Goal: Task Accomplishment & Management: Complete application form

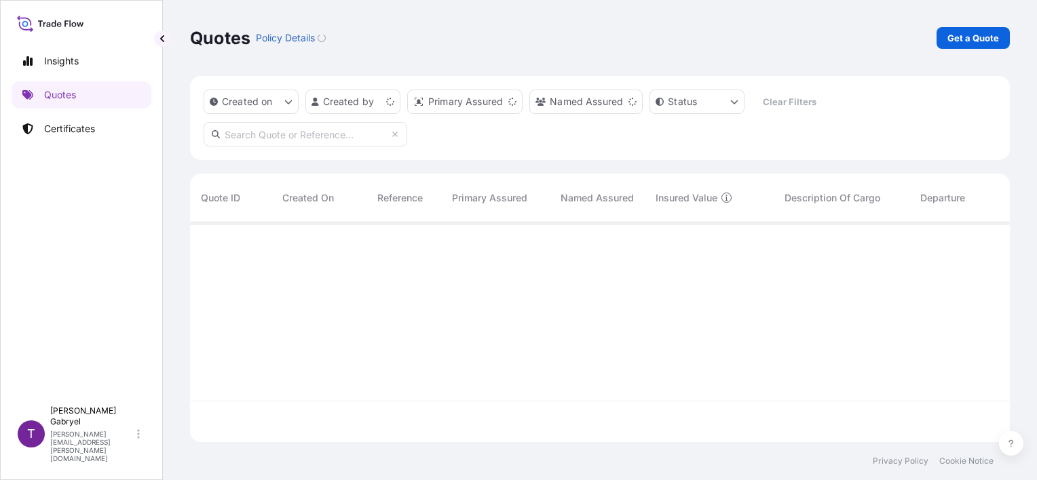
scroll to position [217, 809]
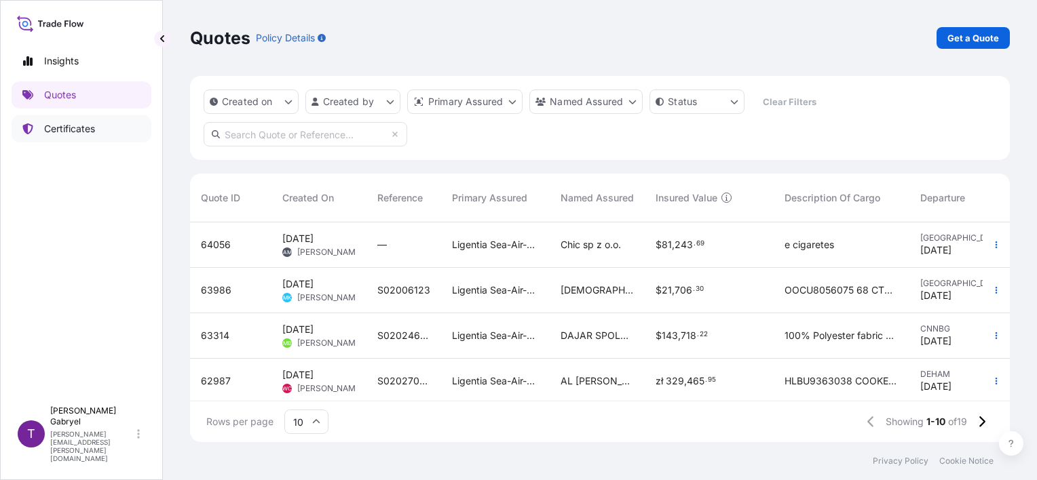
click at [76, 131] on p "Certificates" at bounding box center [69, 129] width 51 height 14
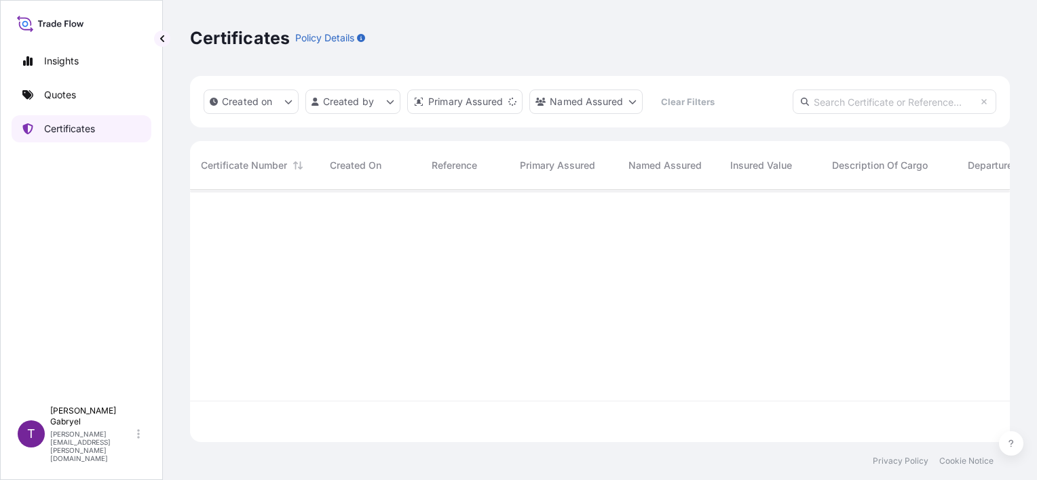
scroll to position [250, 809]
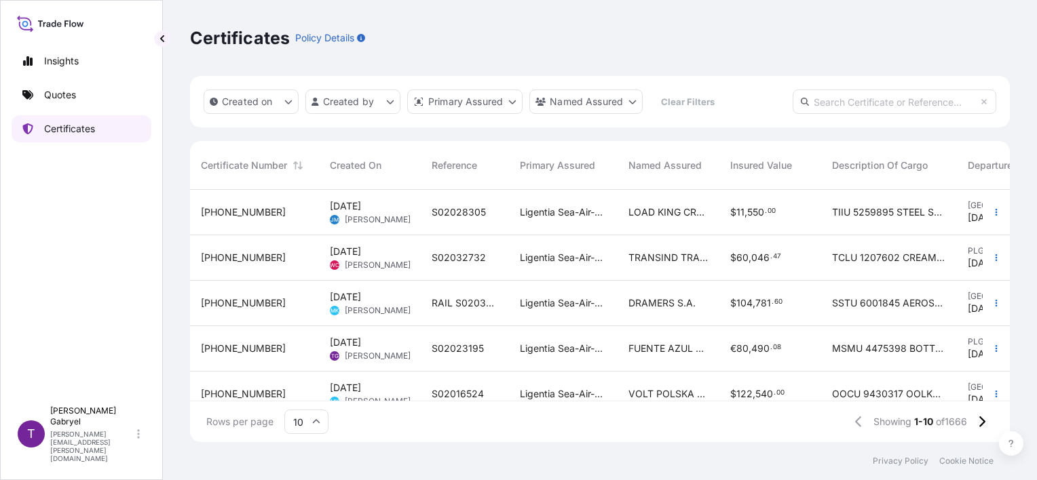
click at [100, 130] on link "Certificates" at bounding box center [82, 128] width 140 height 27
click at [909, 92] on input "text" at bounding box center [895, 102] width 204 height 24
paste input "S02021804"
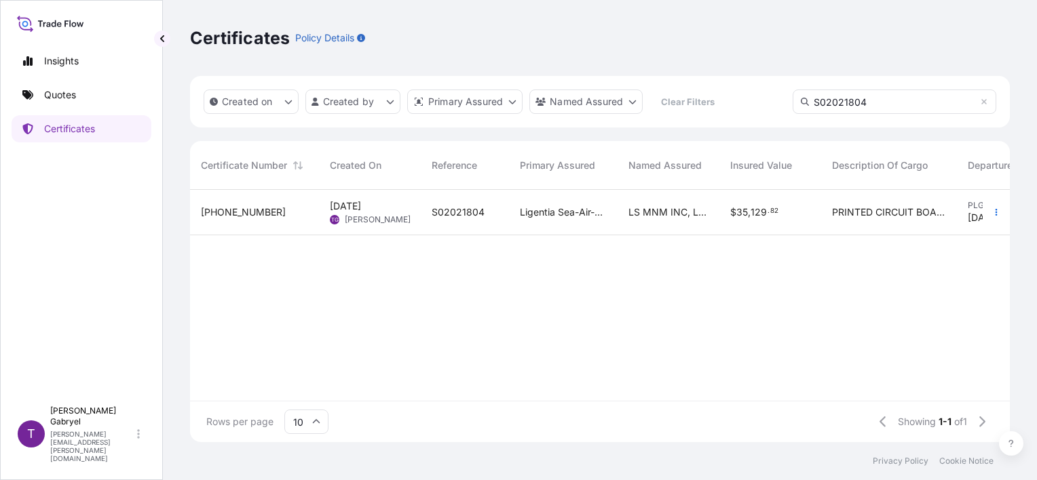
type input "S02021804"
click at [722, 217] on div "$ 35 , 129 . 82" at bounding box center [770, 212] width 102 height 45
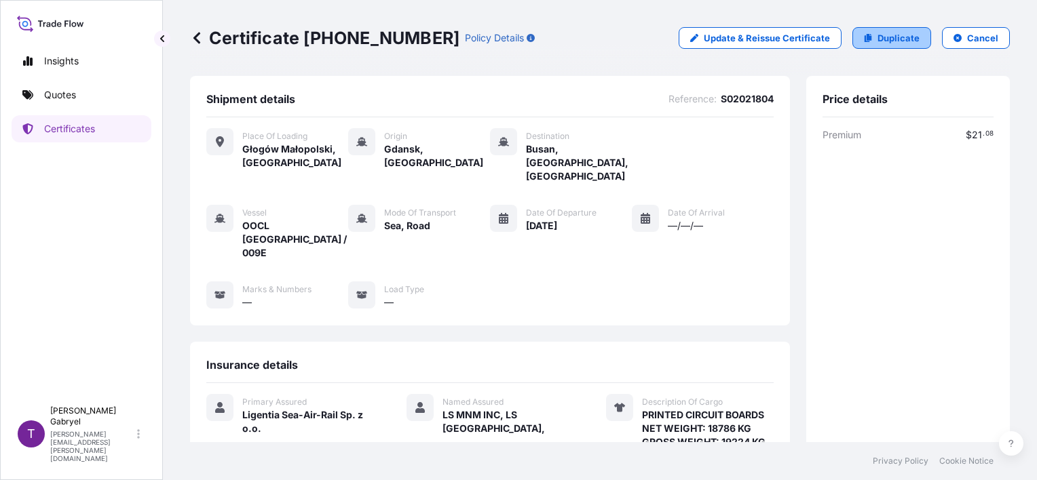
click at [883, 41] on p "Duplicate" at bounding box center [898, 38] width 42 height 14
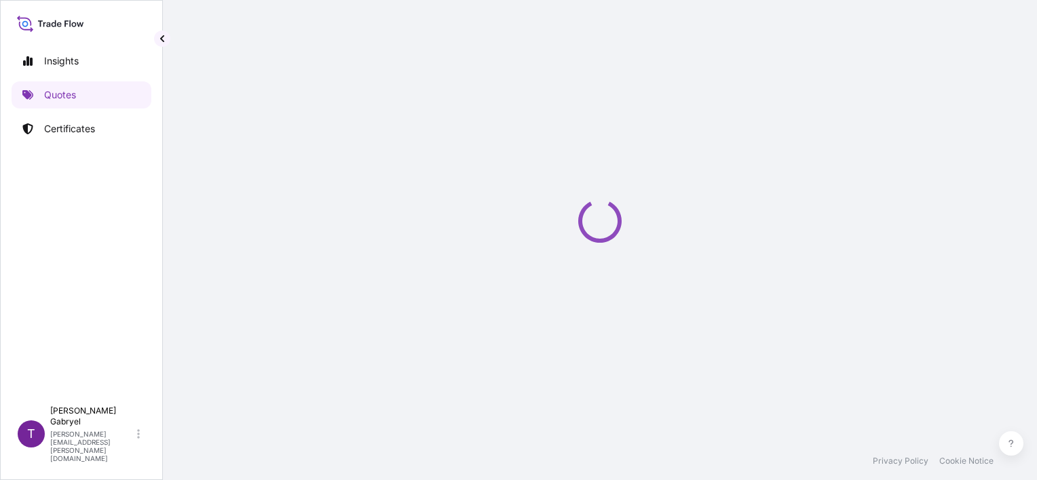
scroll to position [22, 0]
select select "Road / [GEOGRAPHIC_DATA]"
select select "Sea"
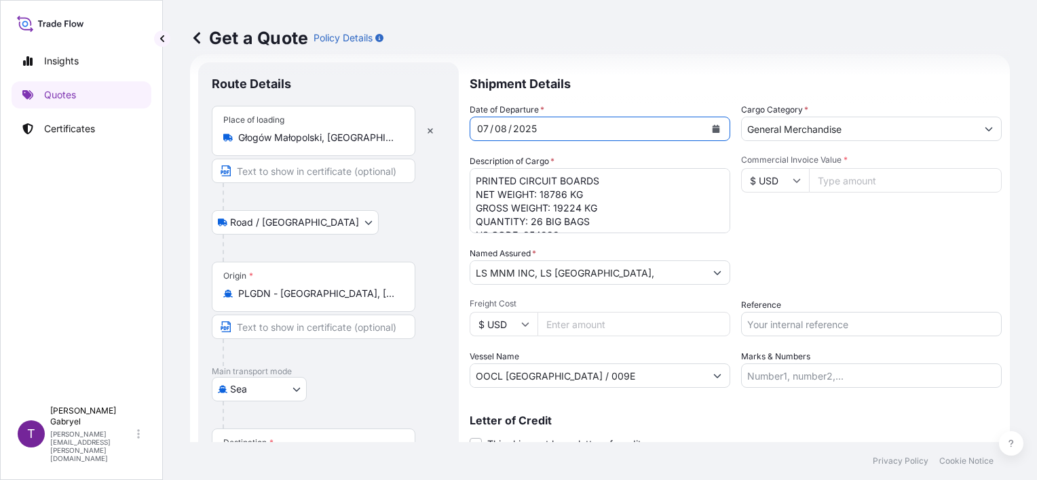
click at [712, 128] on icon "Calendar" at bounding box center [715, 129] width 7 height 8
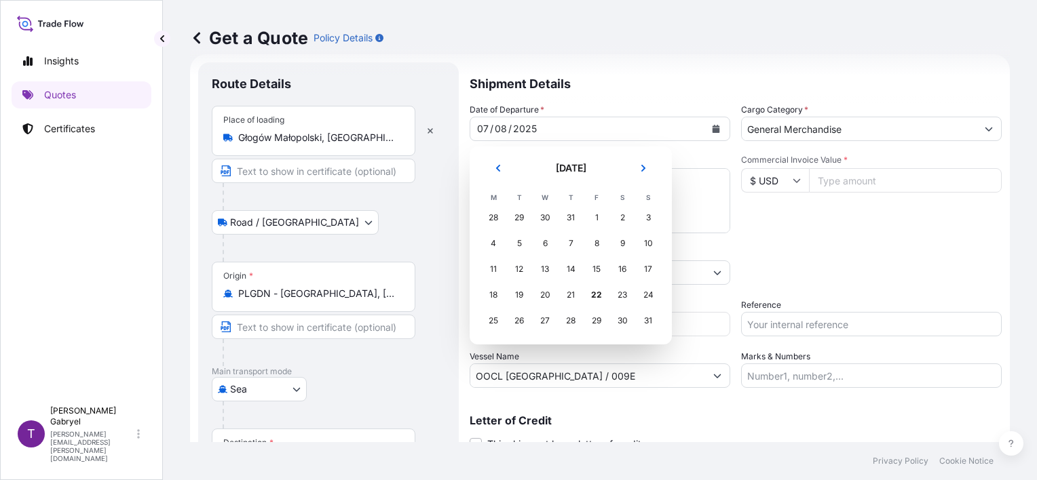
click at [594, 294] on div "22" at bounding box center [596, 295] width 24 height 24
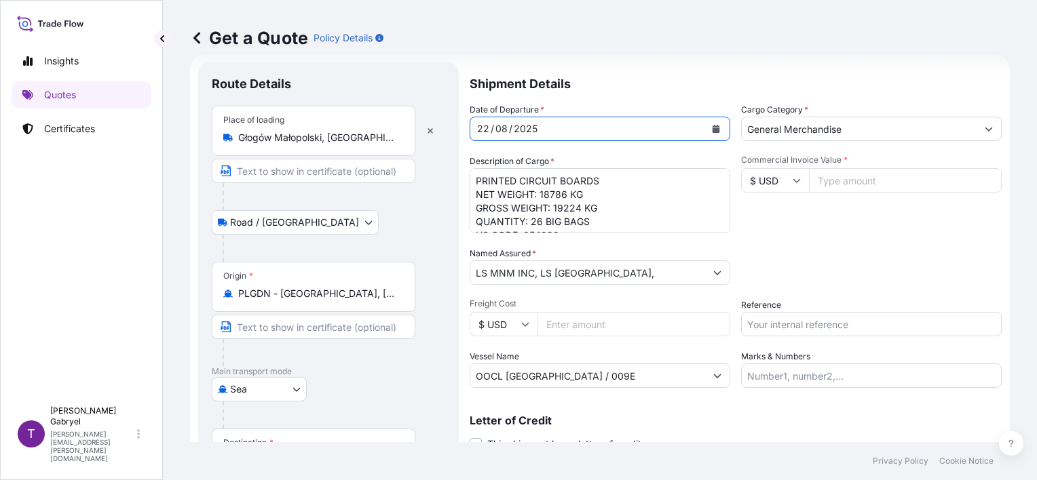
scroll to position [55, 0]
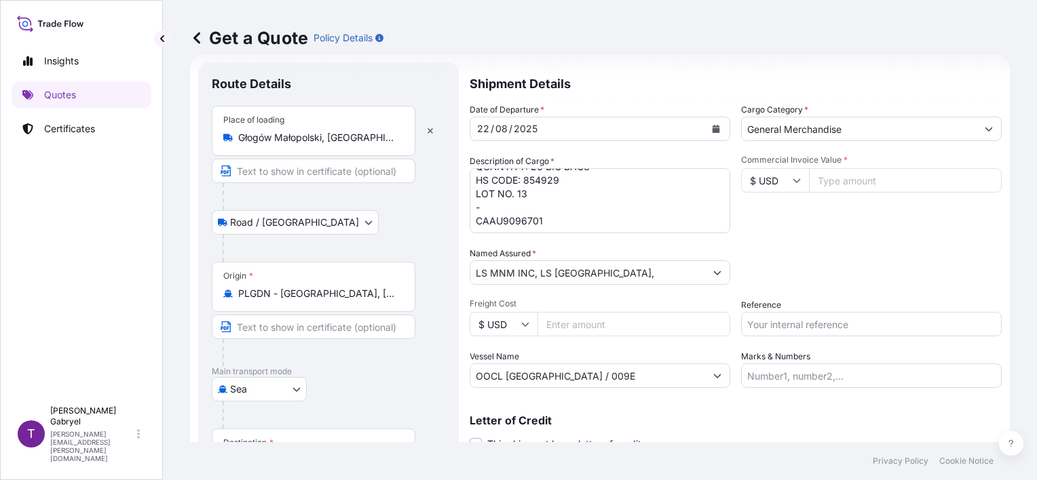
click at [510, 226] on textarea "PRINTED CIRCUIT BOARDS NET WEIGHT: 18786 KG GROSS WEIGHT: 19224 KG QUANTITY: 26…" at bounding box center [600, 200] width 261 height 65
paste textarea "OOCU8955131"
click at [540, 195] on textarea "PRINTED CIRCUIT BOARDS NET WEIGHT: 18786 KG GROSS WEIGHT: 19224 KG QUANTITY: 26…" at bounding box center [600, 200] width 261 height 65
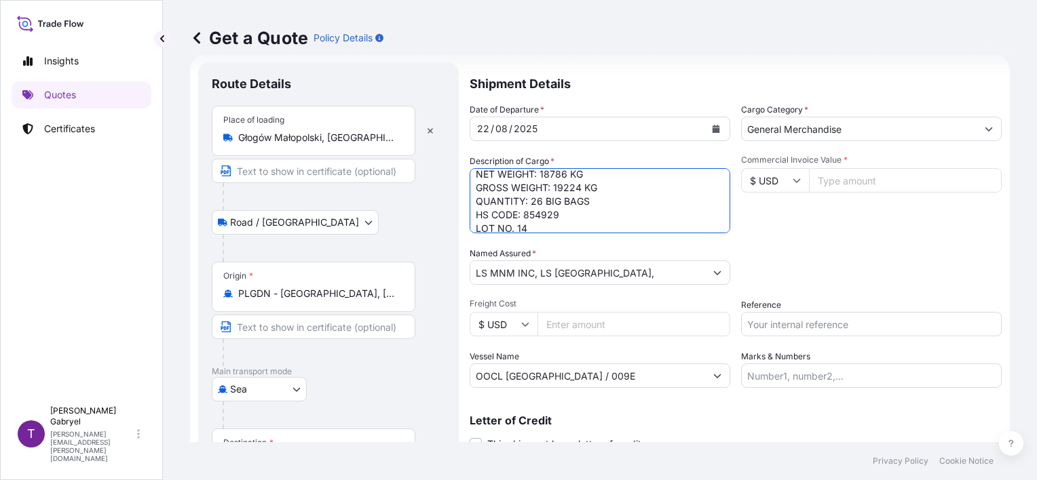
scroll to position [0, 0]
click at [569, 208] on textarea "PRINTED CIRCUIT BOARDS NET WEIGHT: 18786 KG GROSS WEIGHT: 19224 KG QUANTITY: 26…" at bounding box center [600, 200] width 261 height 65
paste textarea "20580"
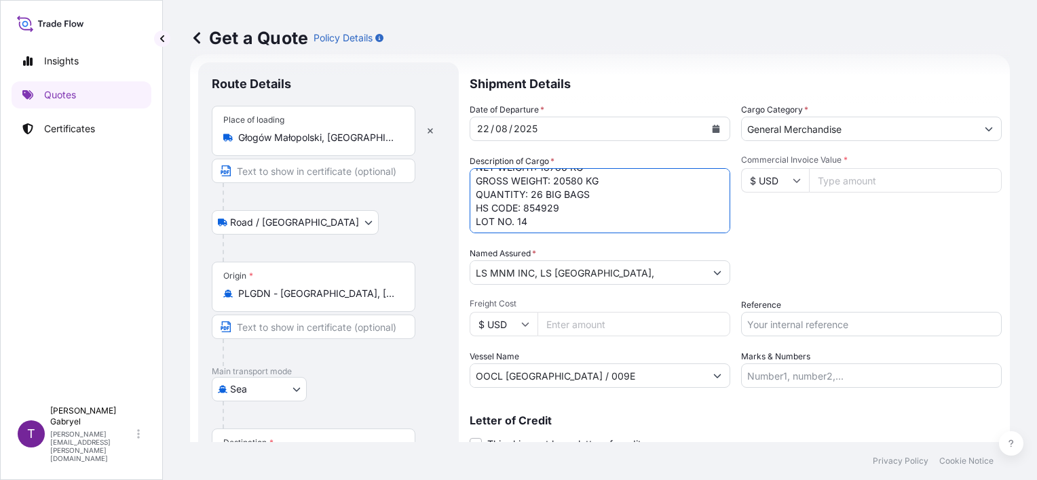
drag, startPoint x: 593, startPoint y: 221, endPoint x: 476, endPoint y: 223, distance: 117.4
click at [476, 223] on textarea "PRINTED CIRCUIT BOARDS NET WEIGHT: 18786 KG GROSS WEIGHT: 19224 KG QUANTITY: 26…" at bounding box center [600, 200] width 261 height 65
click at [600, 190] on textarea "PRINTED CIRCUIT BOARDS NET WEIGHT: 18786 KG GROSS WEIGHT: 19224 KG QUANTITY: 26…" at bounding box center [600, 200] width 261 height 65
drag, startPoint x: 562, startPoint y: 196, endPoint x: 483, endPoint y: 197, distance: 78.7
click at [483, 197] on textarea "PRINTED CIRCUIT BOARDS NET WEIGHT: 18786 KG GROSS WEIGHT: 19224 KG QUANTITY: 26…" at bounding box center [600, 200] width 261 height 65
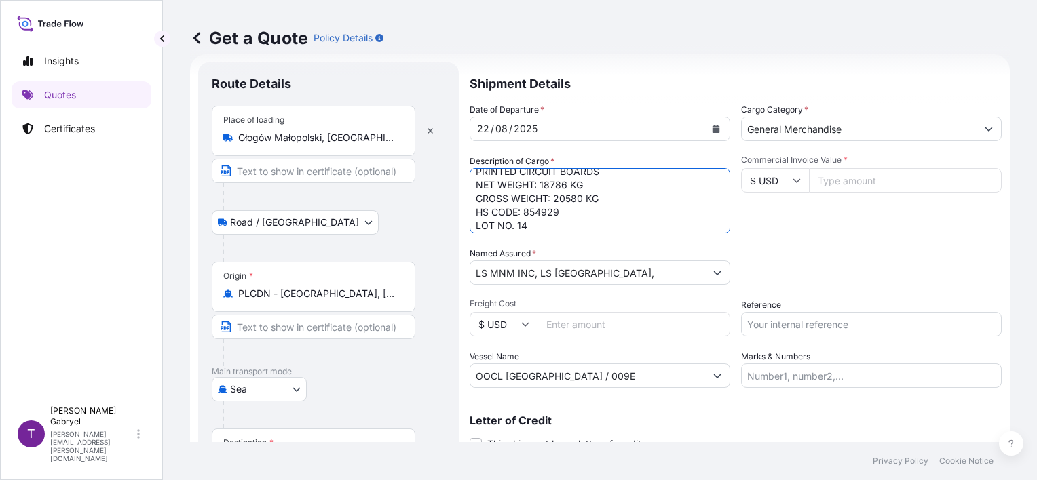
scroll to position [0, 0]
drag, startPoint x: 590, startPoint y: 193, endPoint x: 455, endPoint y: 193, distance: 135.0
click at [455, 193] on form "Route Details Place of loading Głogów Małopolski, [GEOGRAPHIC_DATA] Road / [GEO…" at bounding box center [600, 315] width 820 height 522
click at [635, 196] on textarea "PRINTED CIRCUIT BOARDS NET WEIGHT: 18786 KG GROSS WEIGHT: 19224 KG QUANTITY: 26…" at bounding box center [600, 200] width 261 height 65
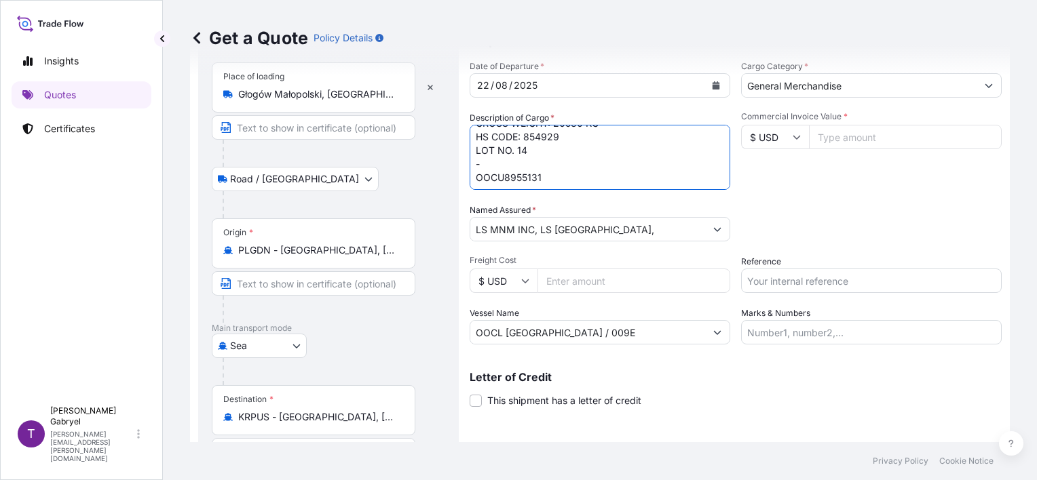
scroll to position [90, 0]
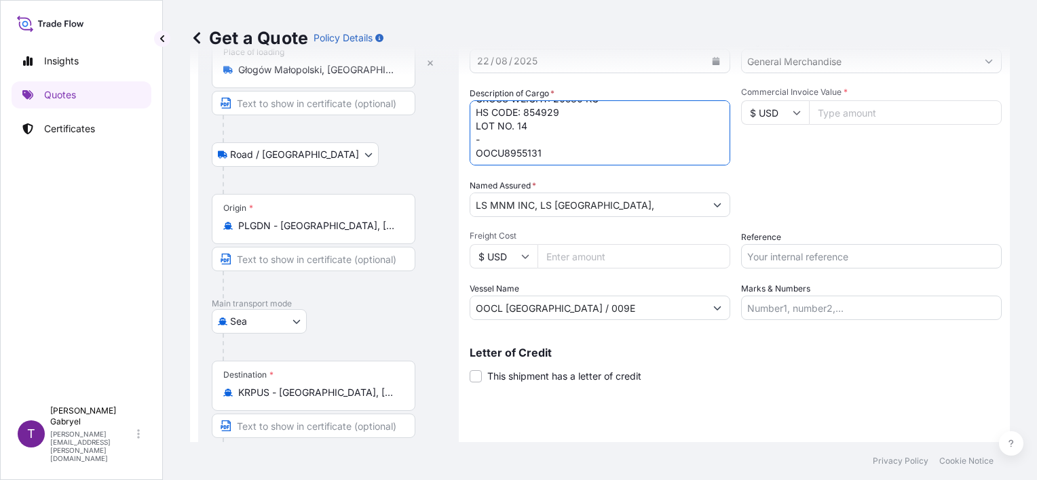
type textarea "PRINTED CIRCUIT BOARDS GROSS WEIGHT: 20580 KG HS CODE: 854929 LOT NO. 14 - OOCU…"
drag, startPoint x: 429, startPoint y: 315, endPoint x: 420, endPoint y: 314, distance: 8.8
click at [417, 315] on form "Route Details Place of loading Głogów Małopolski, [GEOGRAPHIC_DATA] Road / [GEO…" at bounding box center [600, 247] width 820 height 522
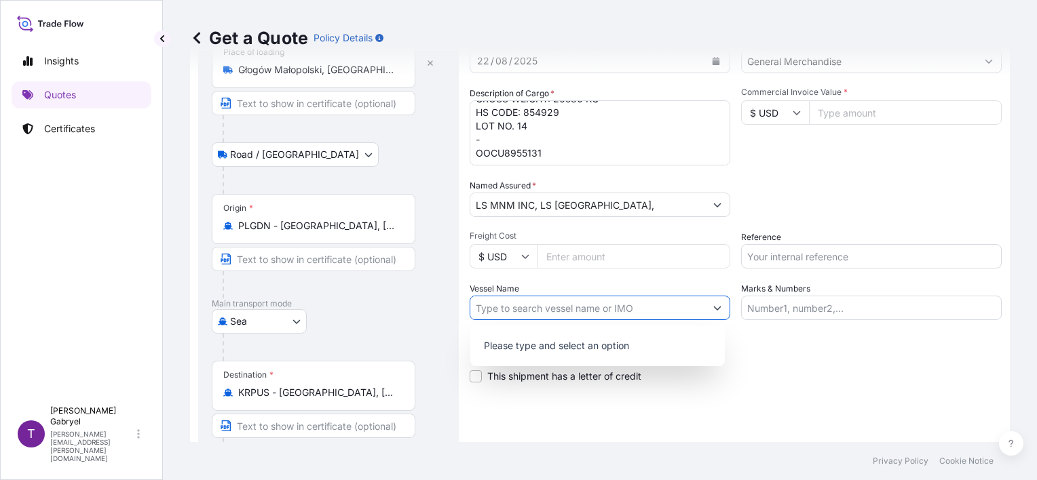
click at [803, 396] on div "Shipment Details Date of Departure * [DATE] Cargo Category * General Merchandis…" at bounding box center [736, 248] width 532 height 506
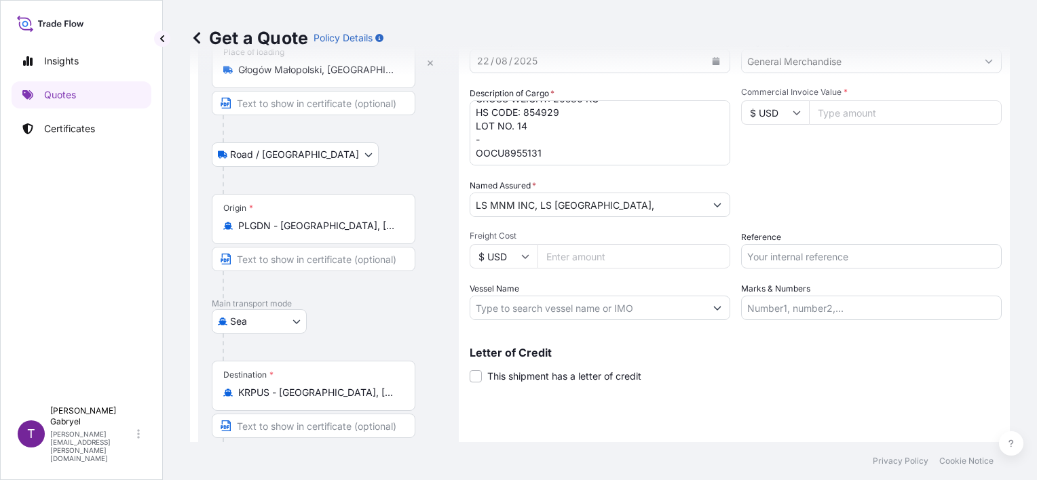
click at [814, 260] on input "Reference" at bounding box center [871, 256] width 261 height 24
paste input "S02028294"
type input "S02028294"
click at [840, 112] on input "Commercial Invoice Value *" at bounding box center [905, 112] width 193 height 24
type input "47600"
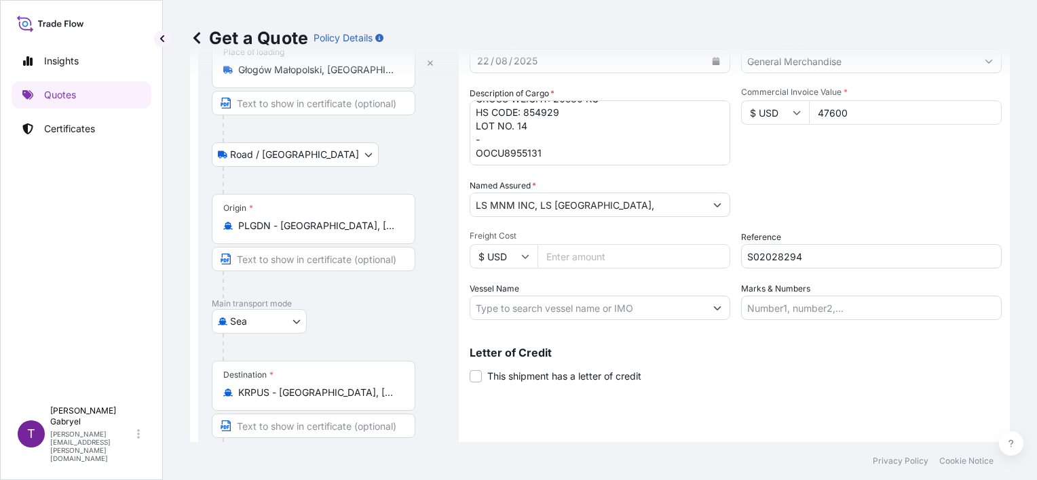
click at [836, 180] on div "Packing Category Type to search a container mode Please select a primary mode o…" at bounding box center [871, 198] width 261 height 38
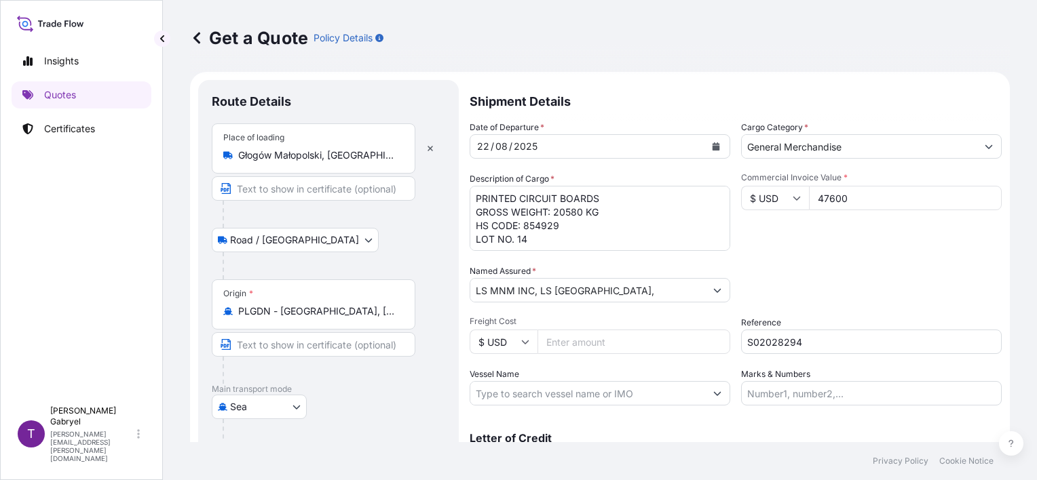
scroll to position [0, 0]
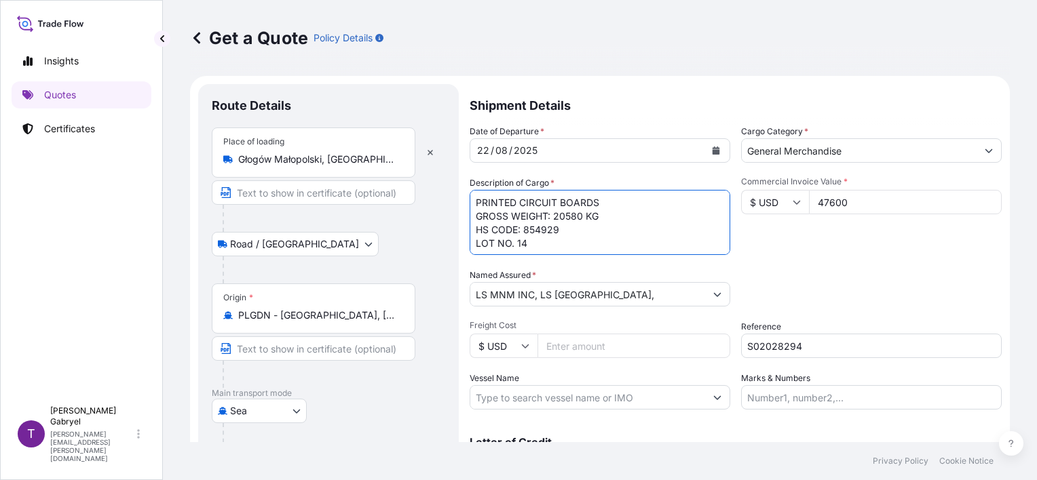
drag, startPoint x: 538, startPoint y: 217, endPoint x: 462, endPoint y: 219, distance: 76.0
click at [462, 219] on form "Route Details Place of loading Głogów Małopolski, [GEOGRAPHIC_DATA] Road / [GEO…" at bounding box center [600, 337] width 820 height 522
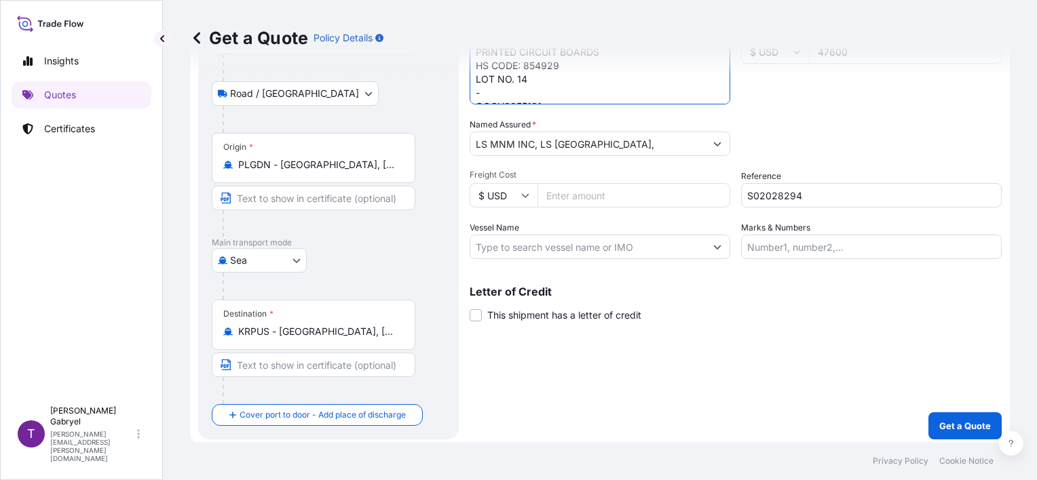
scroll to position [155, 0]
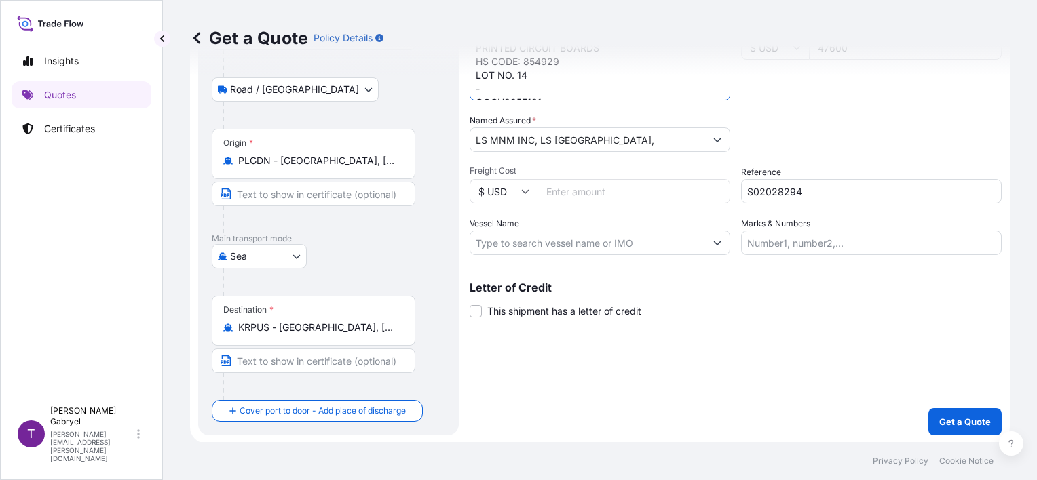
type textarea "PRINTED CIRCUIT BOARDS HS CODE: 854929 LOT NO. 14 - OOCU8955131"
click at [970, 415] on p "Get a Quote" at bounding box center [965, 422] width 52 height 14
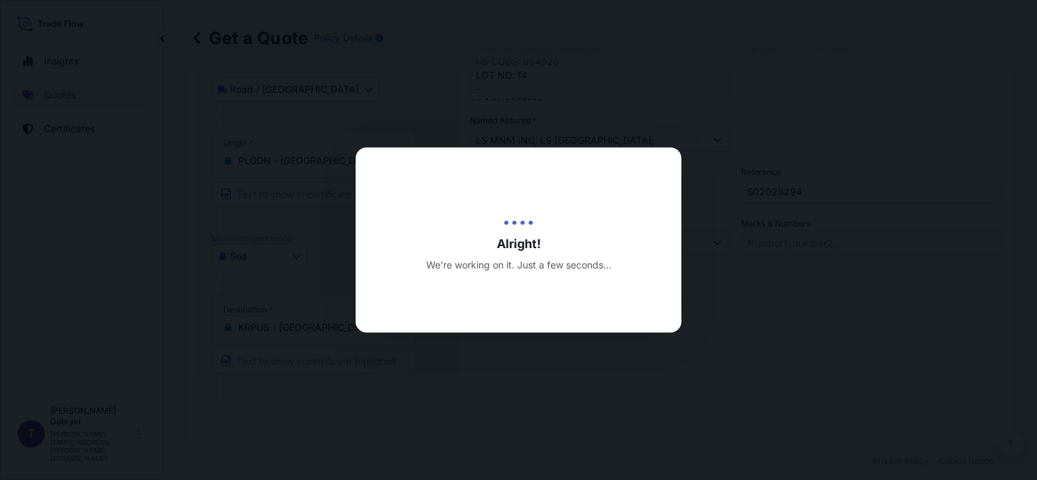
type input "[DATE]"
select select "Road / [GEOGRAPHIC_DATA]"
select select "Sea"
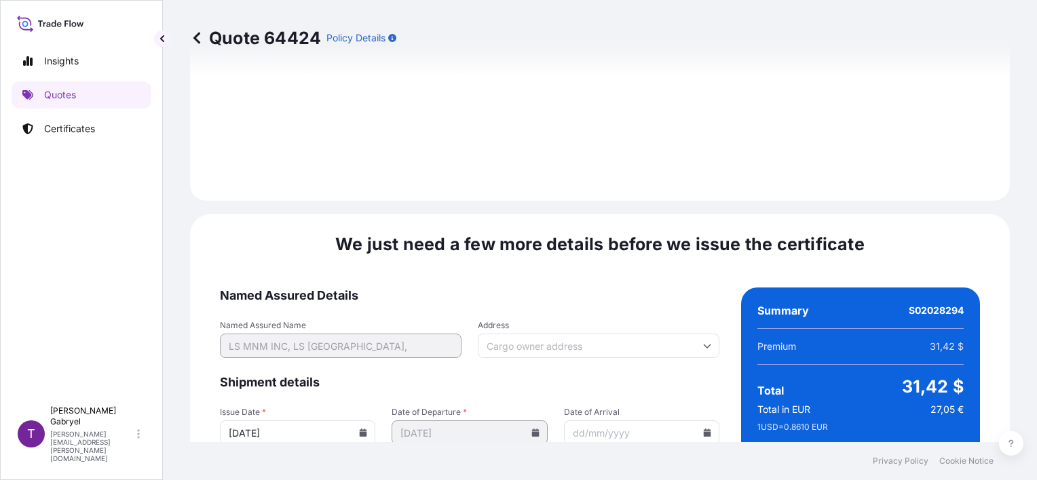
scroll to position [1801, 0]
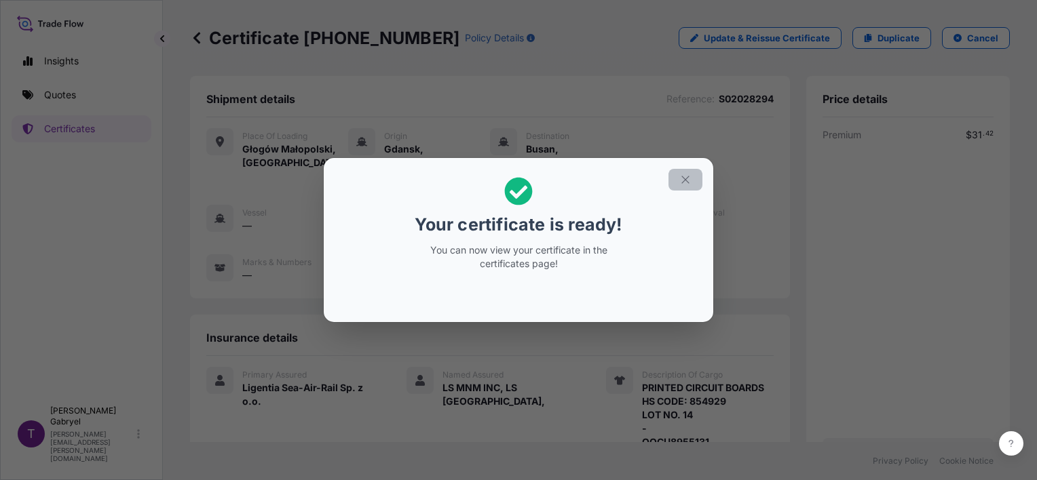
click at [687, 188] on button "button" at bounding box center [685, 180] width 34 height 22
